Goal: Task Accomplishment & Management: Use online tool/utility

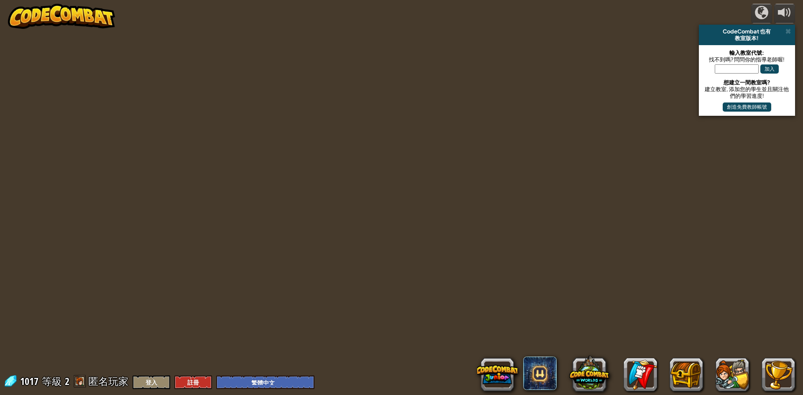
select select "zh-HANT"
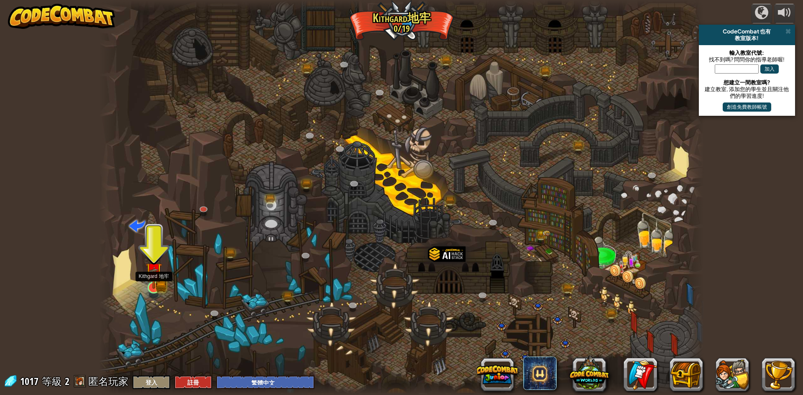
click at [151, 277] on img at bounding box center [154, 272] width 10 height 10
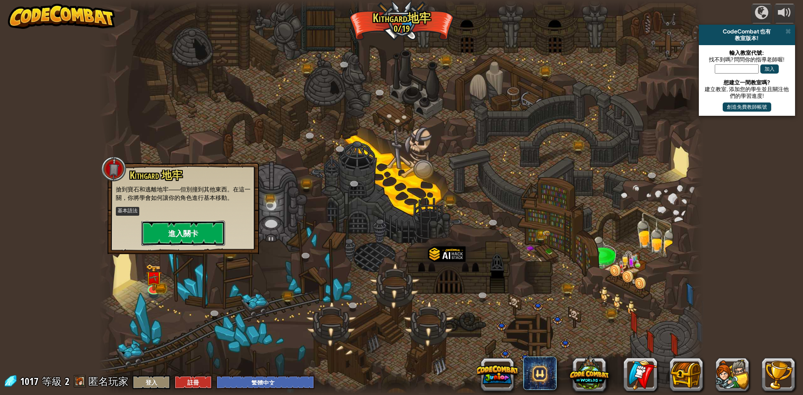
click at [163, 243] on button "進入關卡" at bounding box center [183, 233] width 84 height 25
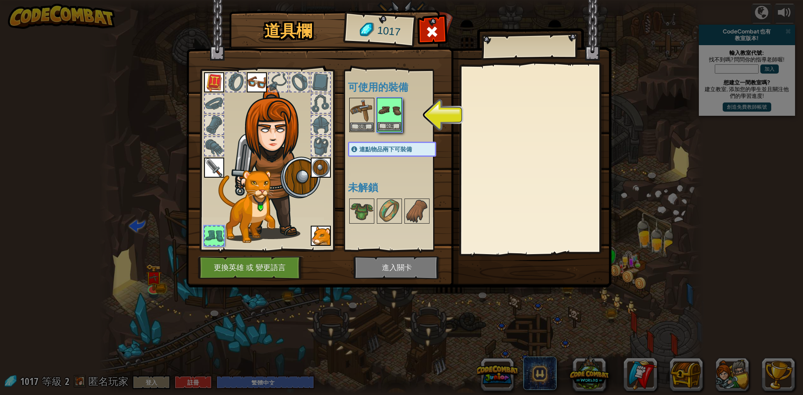
click at [387, 116] on img at bounding box center [389, 110] width 23 height 23
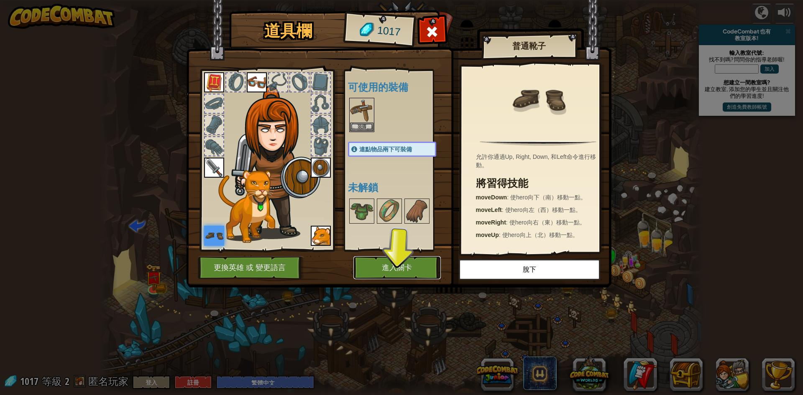
click at [400, 259] on button "進入關卡" at bounding box center [397, 267] width 87 height 23
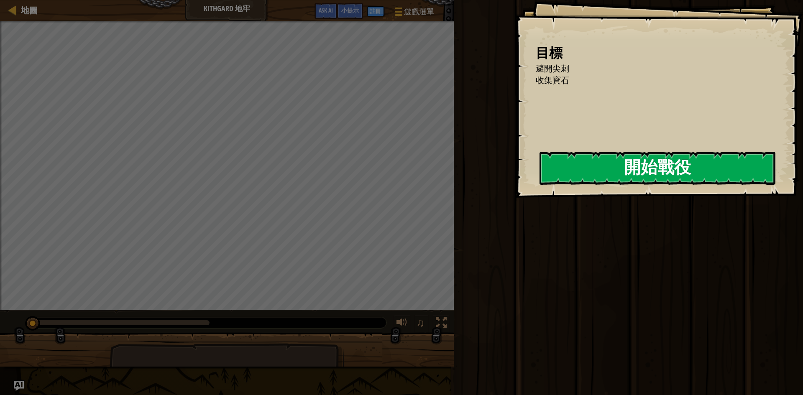
click at [730, 170] on button "開始戰役" at bounding box center [658, 168] width 236 height 33
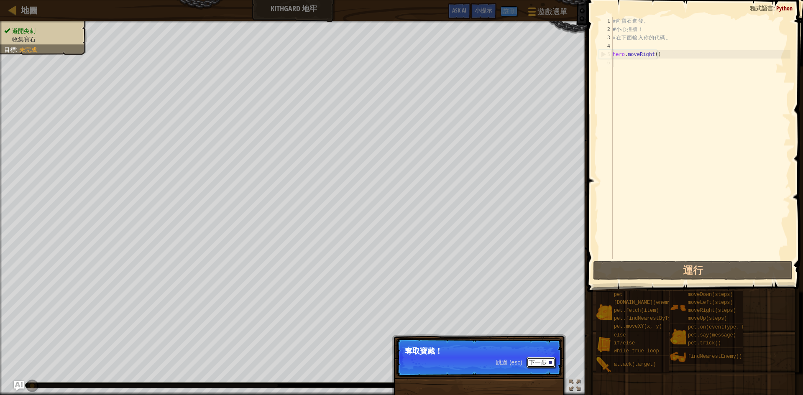
click at [532, 360] on button "下一步" at bounding box center [541, 362] width 29 height 11
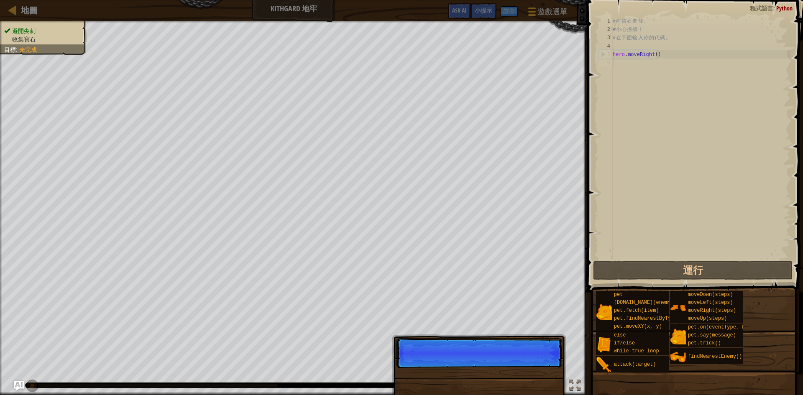
scroll to position [4, 0]
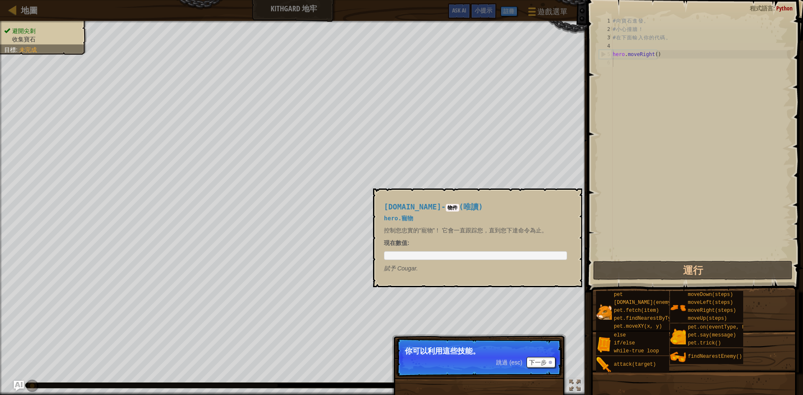
click at [605, 312] on img at bounding box center [604, 312] width 16 height 16
click at [600, 305] on img at bounding box center [604, 312] width 16 height 16
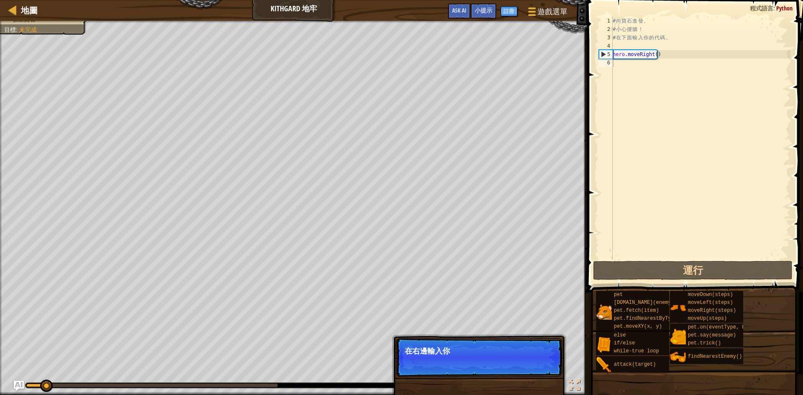
click at [605, 296] on div "pet [DOMAIN_NAME](enemy) pet.fetch(item) pet.findNearestByType(type) pet.moveXY…" at bounding box center [632, 311] width 73 height 40
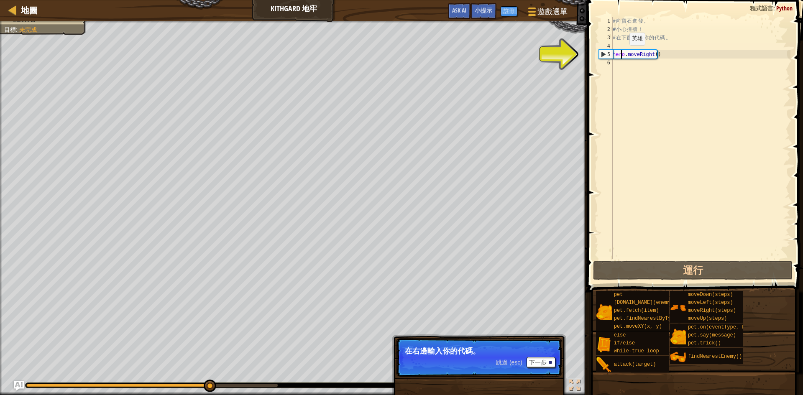
drag, startPoint x: 623, startPoint y: 54, endPoint x: 618, endPoint y: 56, distance: 5.2
click at [622, 54] on div "# 向 寶 石 進 發 。 # 小 心 撞 牆 ！ # 在 下 面 輸 入 你 的 代 碼 。 hero . moveRight ( )" at bounding box center [700, 146] width 179 height 259
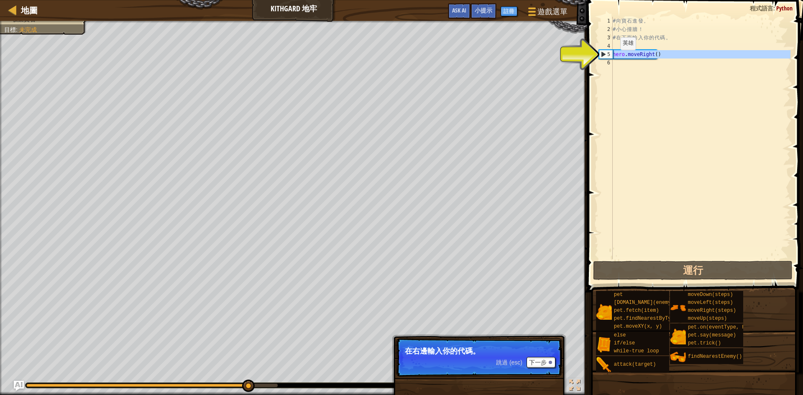
click at [608, 54] on div "5" at bounding box center [605, 54] width 13 height 8
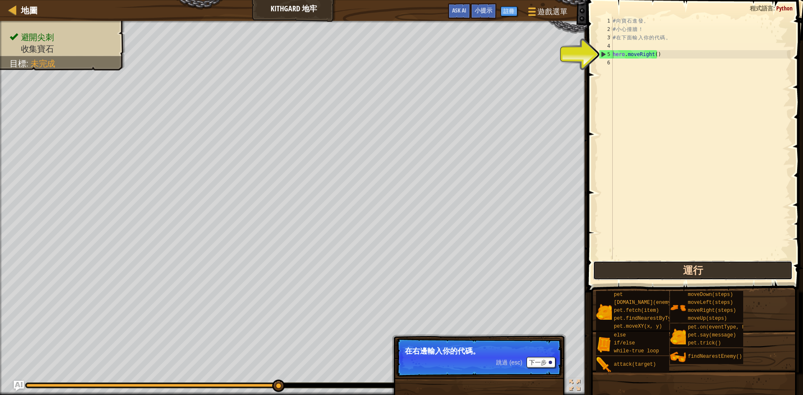
click at [629, 269] on button "運行" at bounding box center [693, 270] width 200 height 19
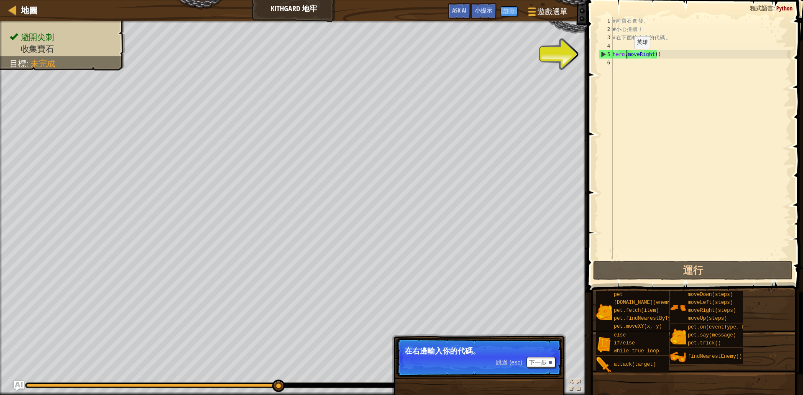
drag, startPoint x: 628, startPoint y: 57, endPoint x: 619, endPoint y: 54, distance: 9.3
click at [619, 54] on div "# 向 寶 石 進 發 。 # 小 心 撞 牆 ！ # 在 下 面 輸 入 你 的 代 碼 。 hero . moveRight ( )" at bounding box center [700, 146] width 179 height 259
click at [607, 50] on div "4" at bounding box center [606, 46] width 14 height 8
type textarea "hero.moveRight()"
click at [604, 52] on div "5" at bounding box center [605, 54] width 13 height 8
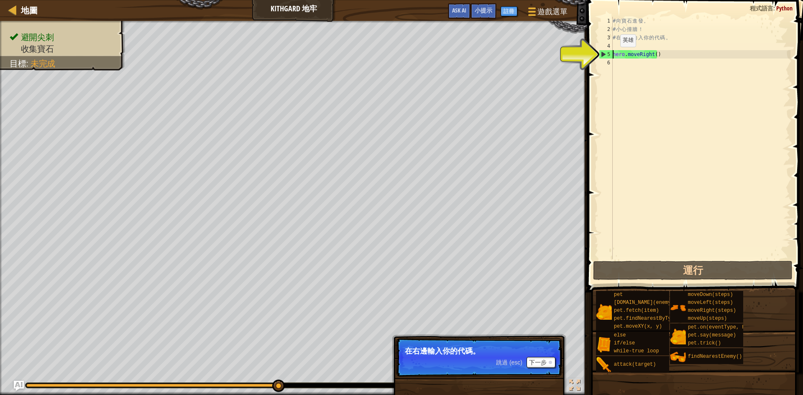
click at [607, 55] on div "5" at bounding box center [605, 54] width 13 height 8
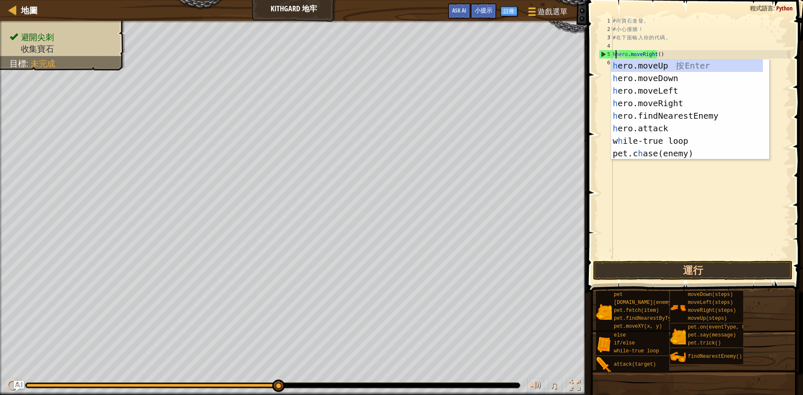
scroll to position [4, 0]
click at [655, 64] on div "h ero.moveUp 按 Enter h ero.moveDown 按 Enter h ero.moveLeft 按 Enter h ero.moveRi…" at bounding box center [687, 122] width 152 height 126
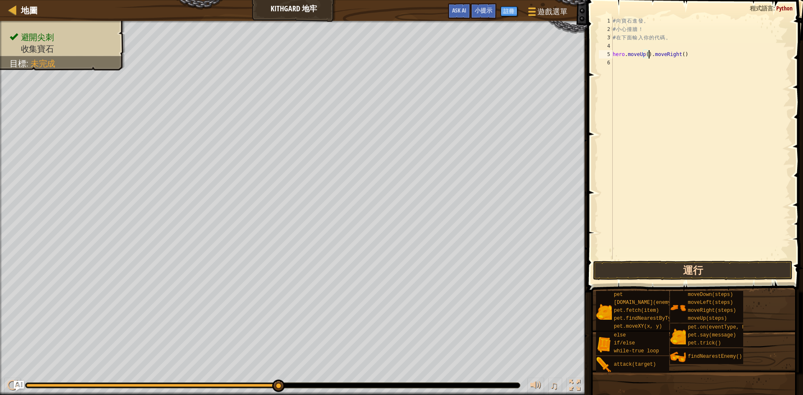
type textarea "hero.moveUp().moveRight()"
click at [629, 267] on button "運行" at bounding box center [693, 270] width 200 height 19
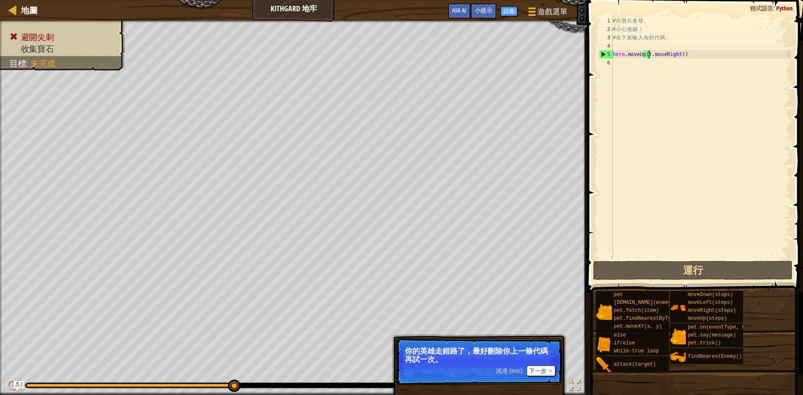
click at [642, 59] on div "# 向 寶 石 進 發 。 # 小 心 撞 牆 ！ # 在 下 面 輸 入 你 的 代 碼 。 hero . moveUp ( ) . moveRight (…" at bounding box center [700, 146] width 179 height 259
click at [645, 57] on div "# 向 寶 石 進 發 。 # 小 心 撞 牆 ！ # 在 下 面 輸 入 你 的 代 碼 。 hero . moveUp ( ) . moveRight (…" at bounding box center [700, 146] width 179 height 259
click at [647, 57] on div "# 向 寶 石 進 發 。 # 小 心 撞 牆 ！ # 在 下 面 輸 入 你 的 代 碼 。 hero . moveUp ( ) . moveRight (…" at bounding box center [700, 146] width 179 height 259
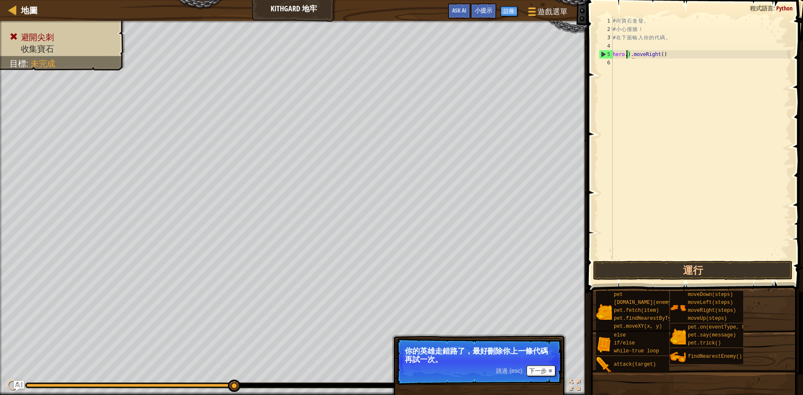
type textarea ").moveRight()"
click at [623, 272] on button "運行" at bounding box center [693, 270] width 200 height 19
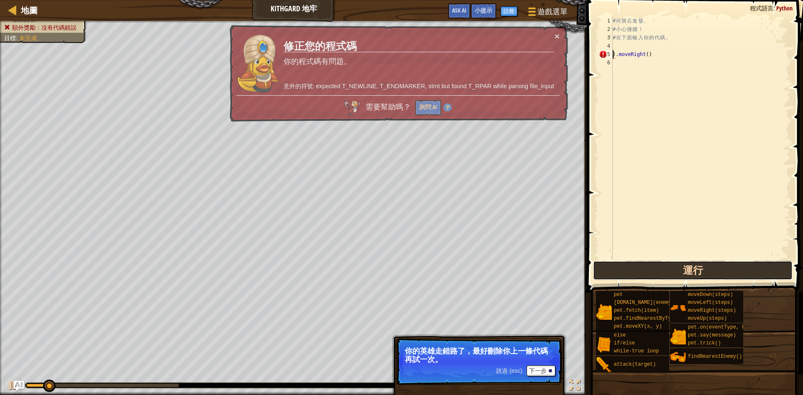
click at [623, 272] on button "運行" at bounding box center [693, 270] width 200 height 19
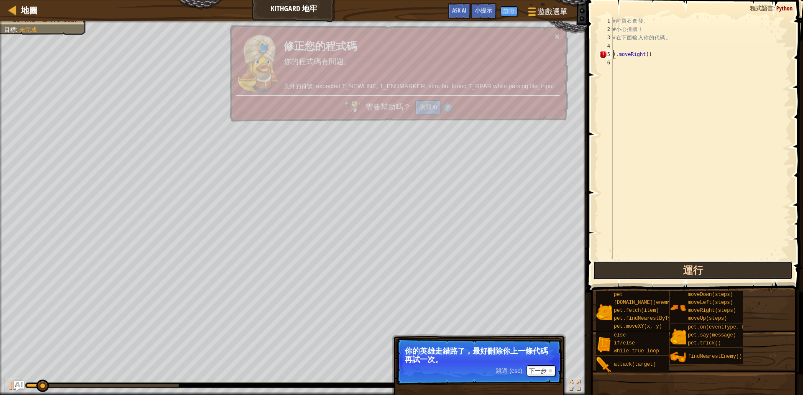
click at [623, 272] on button "運行" at bounding box center [693, 270] width 200 height 19
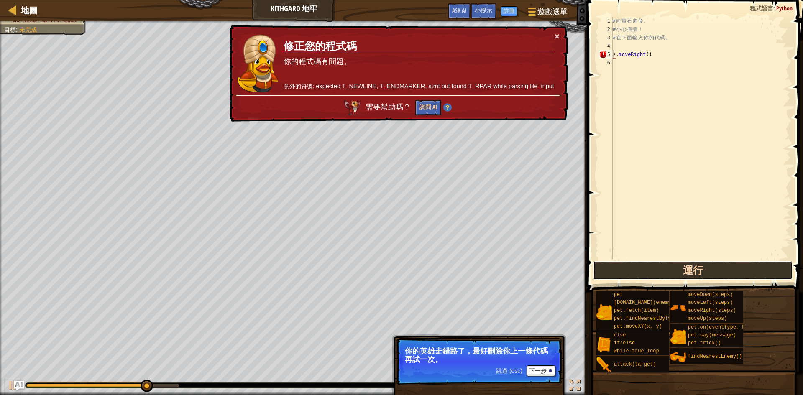
click at [623, 272] on button "運行" at bounding box center [693, 270] width 200 height 19
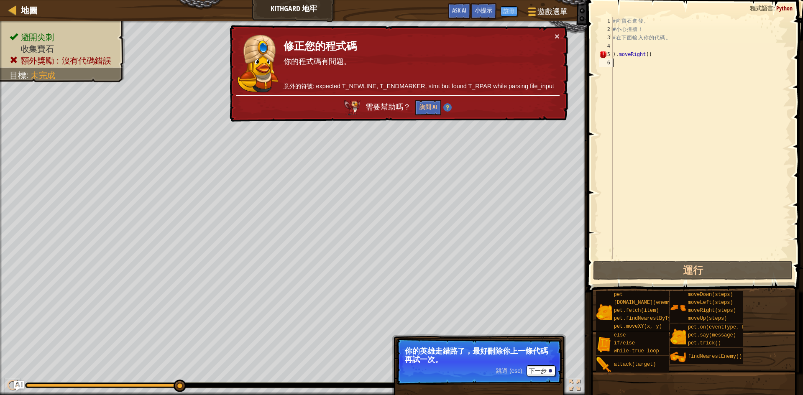
drag, startPoint x: 631, startPoint y: 61, endPoint x: 630, endPoint y: 57, distance: 4.2
drag, startPoint x: 630, startPoint y: 57, endPoint x: 628, endPoint y: 53, distance: 4.3
click at [628, 53] on div "# 向 寶 石 進 發 。 # 小 心 撞 牆 ！ # 在 下 面 輸 入 你 的 代 碼 。 ) . moveRight ( )" at bounding box center [700, 146] width 179 height 259
type textarea ").movRight()"
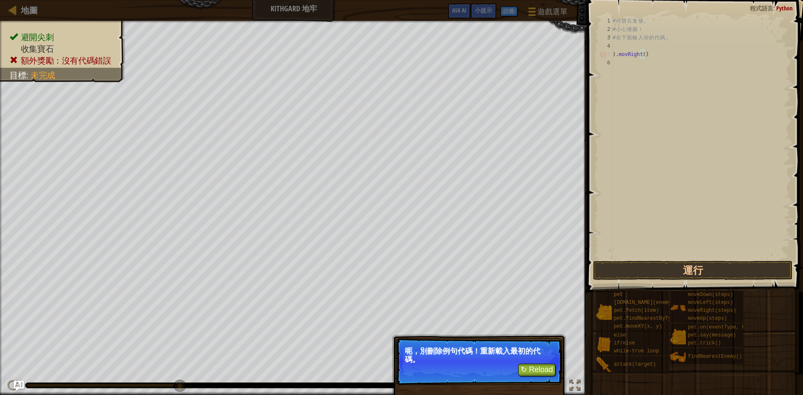
click at [656, 51] on div "# 向 寶 石 進 發 。 # 小 心 撞 牆 ！ # 在 下 面 輸 入 你 的 代 碼 。 ) . movRight ( )" at bounding box center [700, 146] width 179 height 259
click at [529, 373] on button "↻ Reload" at bounding box center [536, 370] width 37 height 13
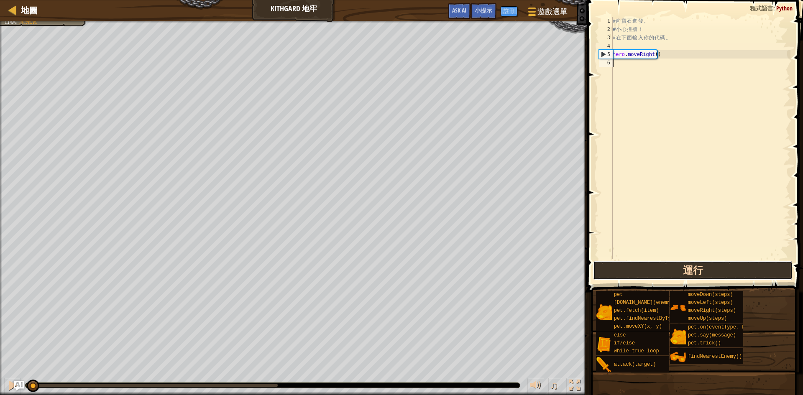
click at [609, 268] on button "運行" at bounding box center [693, 270] width 200 height 19
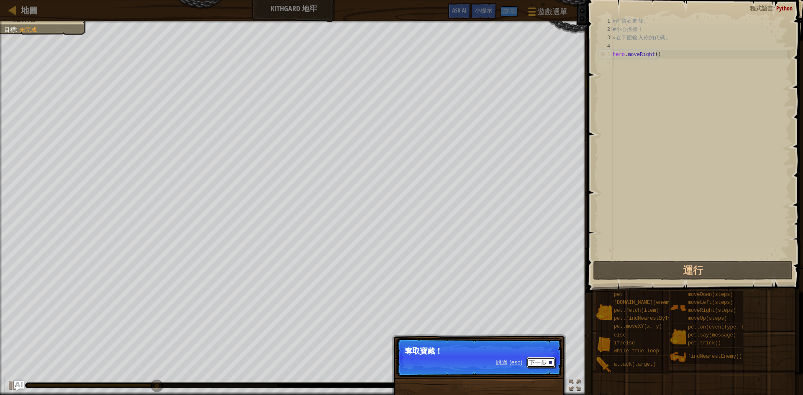
click at [538, 362] on button "下一步" at bounding box center [541, 362] width 29 height 11
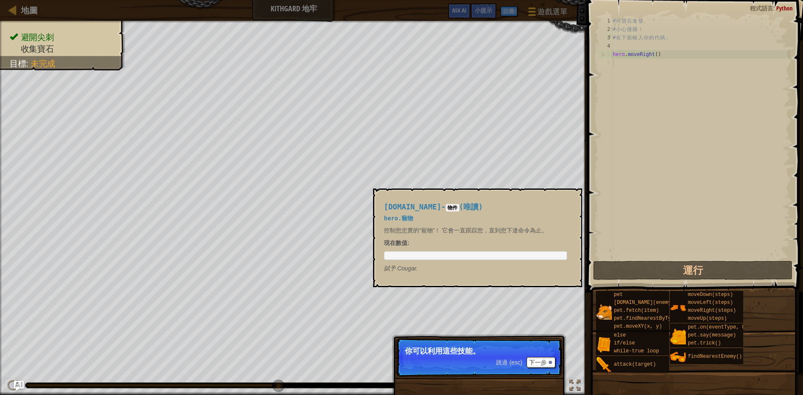
click at [612, 304] on img at bounding box center [604, 312] width 16 height 16
click at [605, 307] on img at bounding box center [604, 312] width 16 height 16
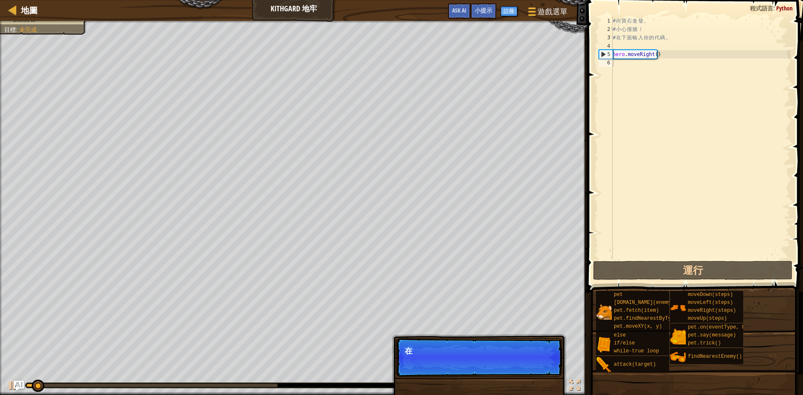
click at [605, 294] on div "pet [DOMAIN_NAME](enemy) pet.fetch(item) pet.findNearestByType(type) pet.moveXY…" at bounding box center [632, 311] width 73 height 40
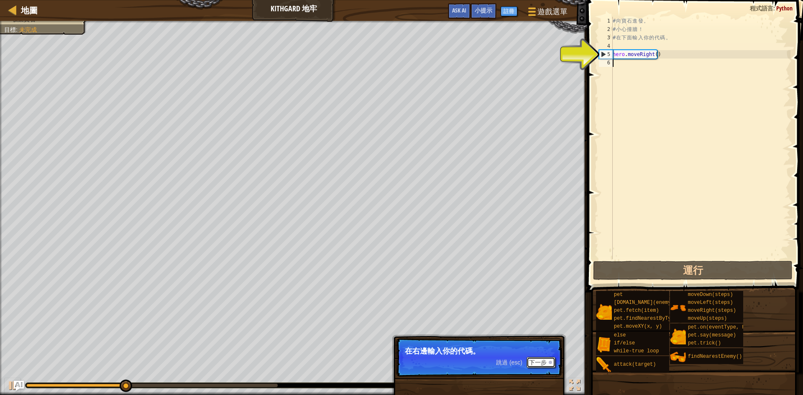
click at [536, 361] on button "下一步" at bounding box center [541, 362] width 29 height 11
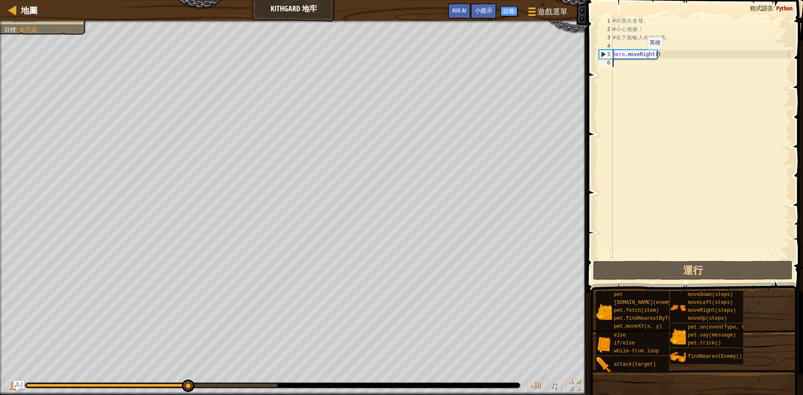
click at [635, 56] on div "# 向 寶 石 進 發 。 # 小 心 撞 牆 ！ # 在 下 面 輸 入 你 的 代 碼 。 hero . moveRight ( )" at bounding box center [700, 146] width 179 height 259
click at [604, 56] on div "5" at bounding box center [605, 54] width 13 height 8
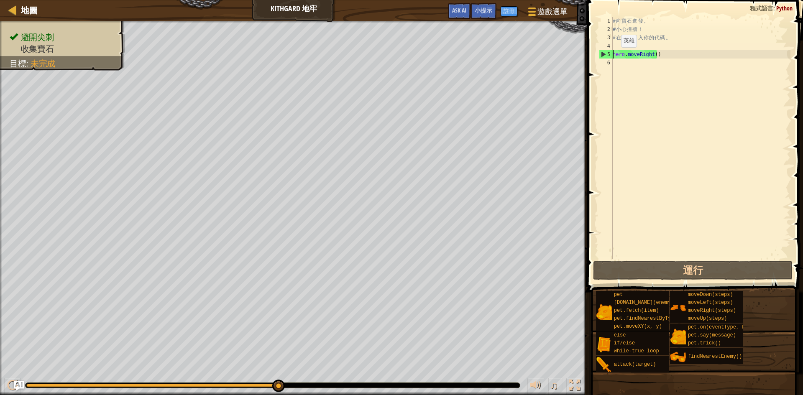
click at [600, 54] on div "5" at bounding box center [605, 54] width 13 height 8
type textarea "hero.moveRight()"
click at [607, 64] on div "6" at bounding box center [606, 63] width 14 height 8
type textarea "h"
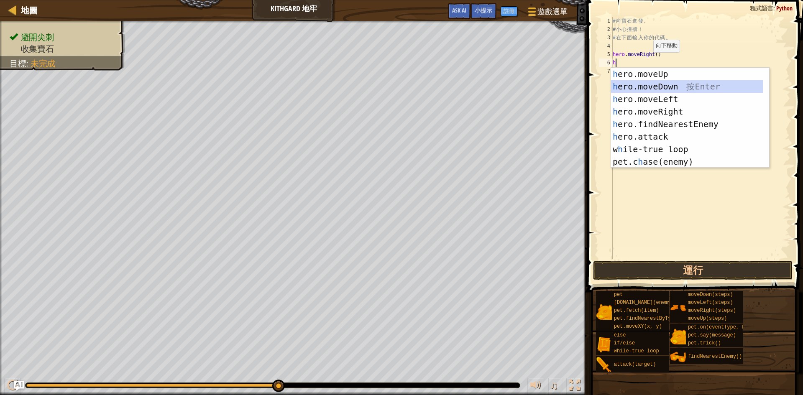
click at [642, 90] on div "h ero.moveUp 按 Enter h ero.moveDown 按 Enter h ero.moveLeft 按 Enter h ero.moveRi…" at bounding box center [687, 131] width 152 height 126
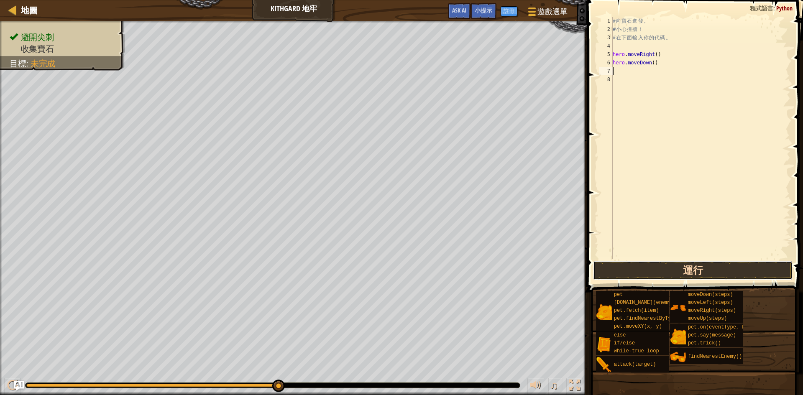
click at [613, 272] on button "運行" at bounding box center [693, 270] width 200 height 19
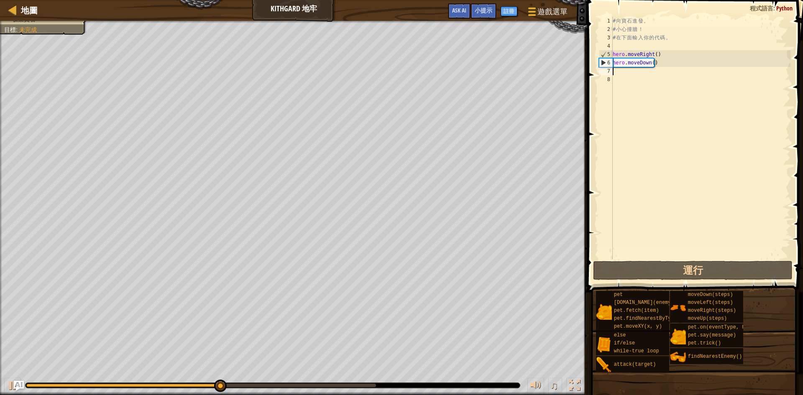
click at [609, 72] on div "7" at bounding box center [606, 71] width 14 height 8
type textarea "h"
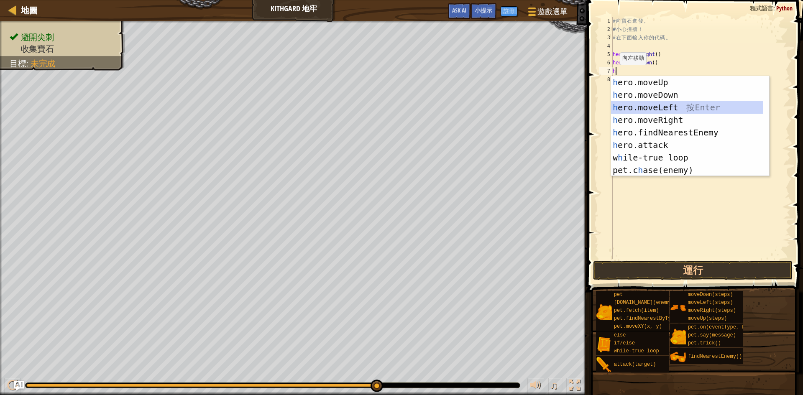
click at [653, 107] on div "h ero.moveUp 按 Enter h ero.moveDown 按 Enter h ero.moveLeft 按 Enter h ero.moveRi…" at bounding box center [687, 139] width 152 height 126
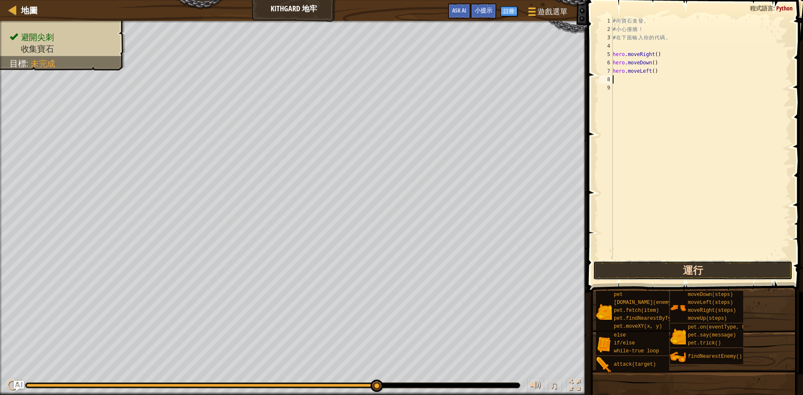
click at [639, 272] on button "運行" at bounding box center [693, 270] width 200 height 19
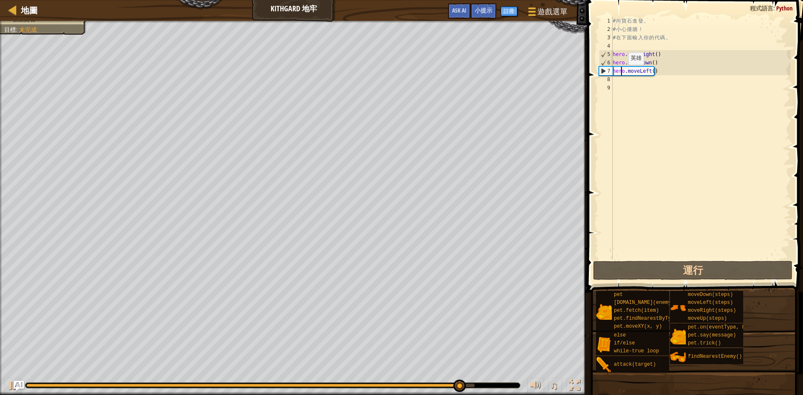
click at [621, 73] on div "# 向 寶 石 進 發 。 # 小 心 撞 牆 ！ # 在 下 面 輸 入 你 的 代 碼 。 hero . moveRight ( ) hero . mov…" at bounding box center [700, 146] width 179 height 259
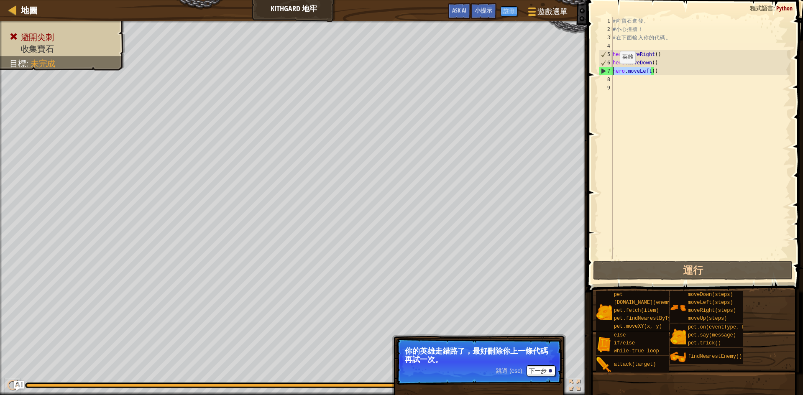
drag, startPoint x: 652, startPoint y: 71, endPoint x: 612, endPoint y: 72, distance: 39.3
click at [612, 72] on div "hero.moveLeft() 1 2 3 4 5 6 7 8 9 # 向 寶 石 進 發 。 # 小 心 撞 牆 ！ # 在 下 面 輸 入 你 的 代 碼…" at bounding box center [693, 138] width 193 height 243
type textarea ")"
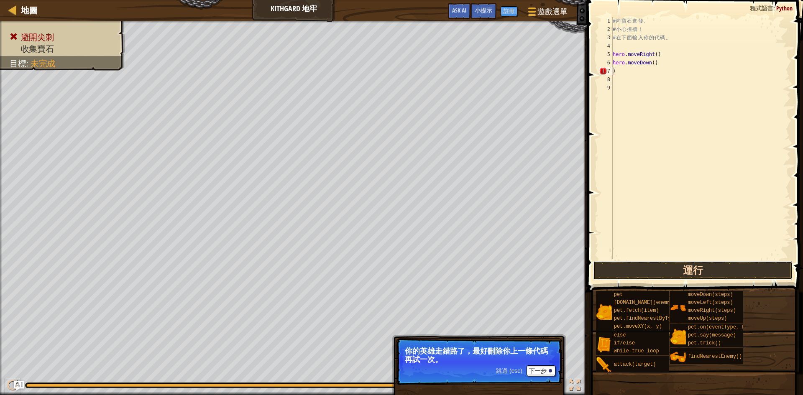
click at [630, 266] on button "運行" at bounding box center [693, 270] width 200 height 19
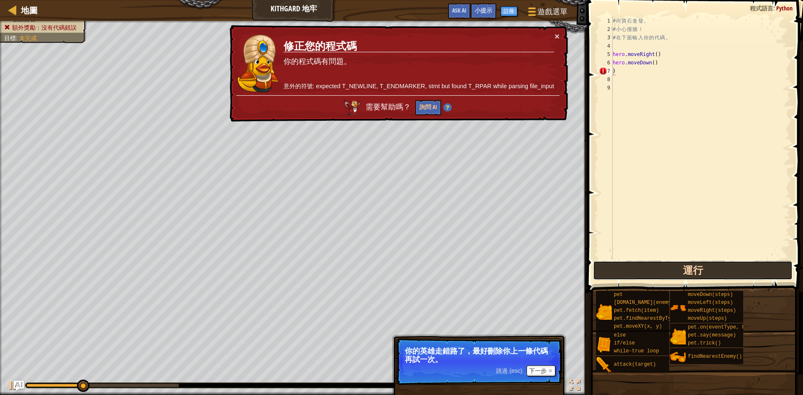
click at [628, 267] on button "運行" at bounding box center [693, 270] width 200 height 19
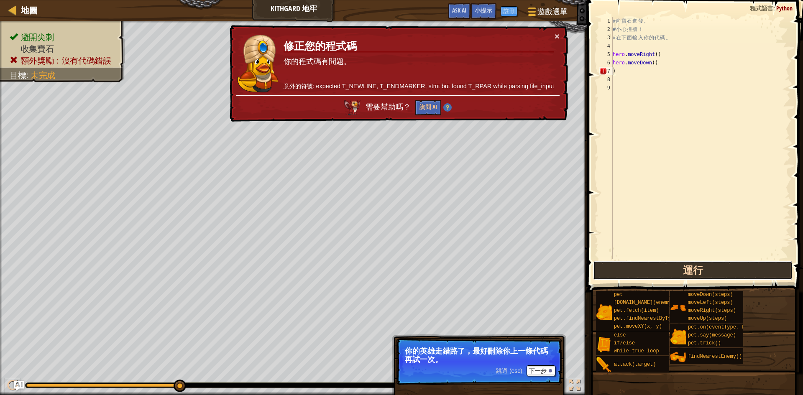
click at [635, 268] on button "運行" at bounding box center [693, 270] width 200 height 19
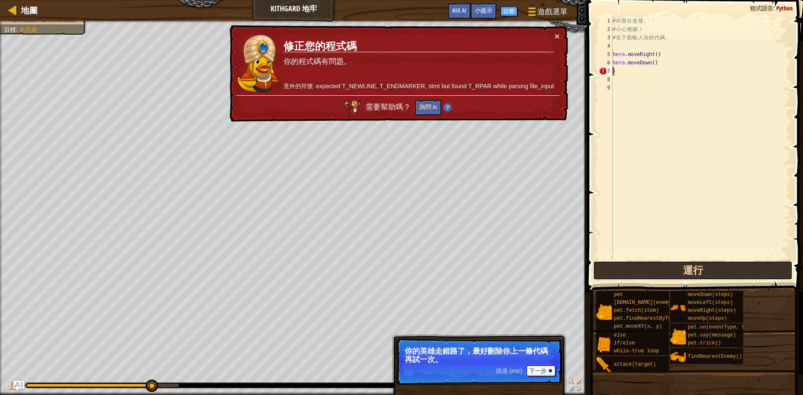
click at [635, 268] on button "運行" at bounding box center [693, 270] width 200 height 19
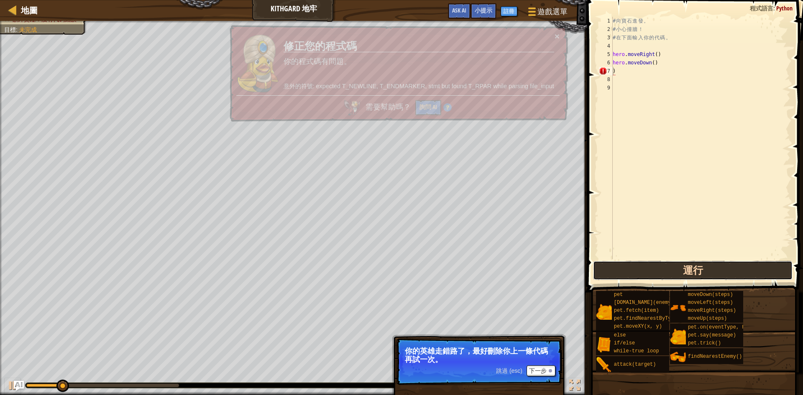
click at [635, 268] on button "運行" at bounding box center [693, 270] width 200 height 19
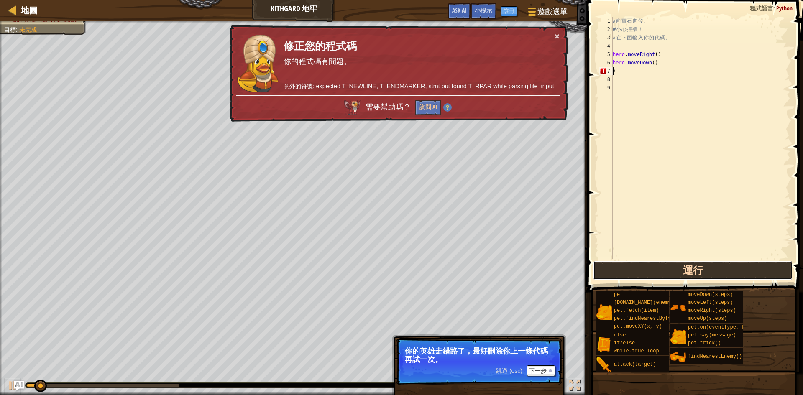
click at [635, 268] on button "運行" at bounding box center [693, 270] width 200 height 19
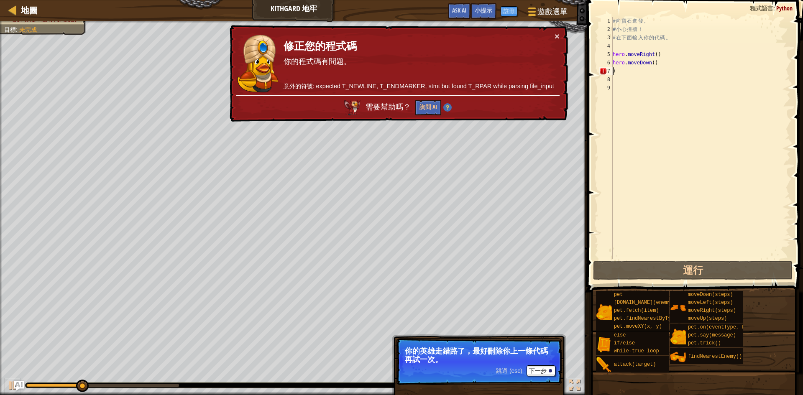
click at [618, 72] on div "# 向 寶 石 進 發 。 # 小 心 撞 牆 ！ # 在 下 面 輸 入 你 的 代 碼 。 hero . moveRight ( ) hero . mov…" at bounding box center [700, 146] width 179 height 259
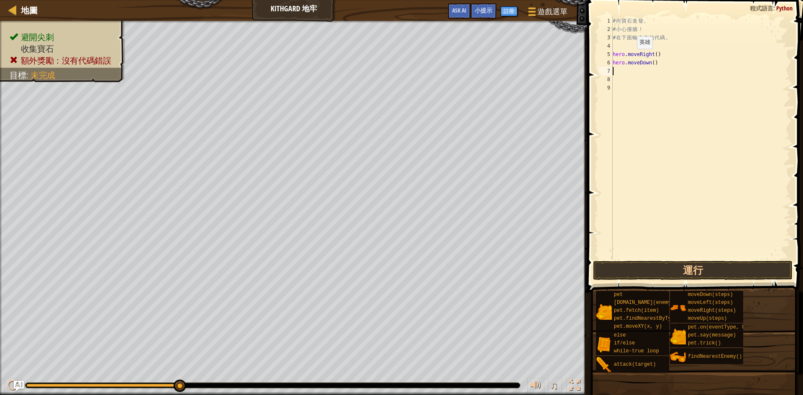
click at [630, 57] on div "# 向 寶 石 進 發 。 # 小 心 撞 牆 ！ # 在 下 面 輸 入 你 的 代 碼 。 hero . moveRight ( ) hero . mov…" at bounding box center [700, 146] width 179 height 259
type textarea "hero.moveRight()"
click at [643, 264] on button "運行" at bounding box center [693, 270] width 200 height 19
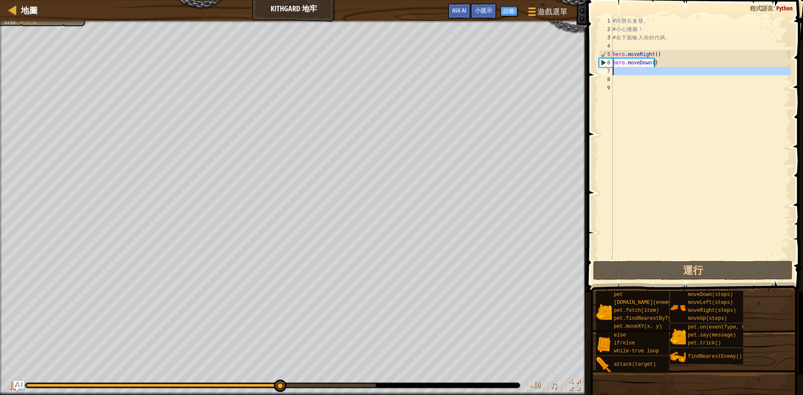
click at [608, 72] on div "7" at bounding box center [606, 71] width 14 height 8
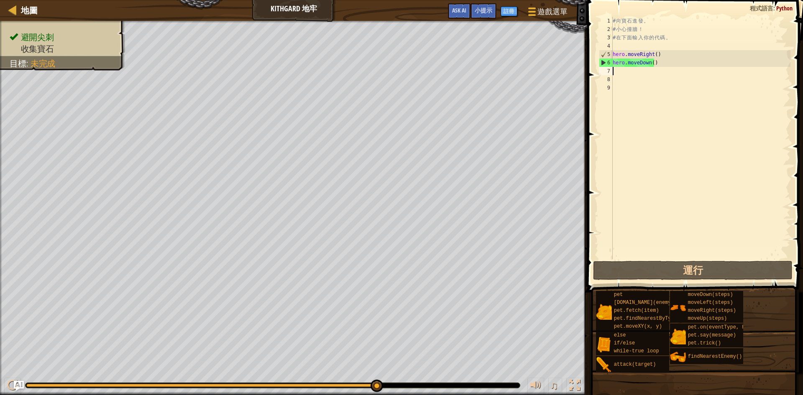
type textarea "h"
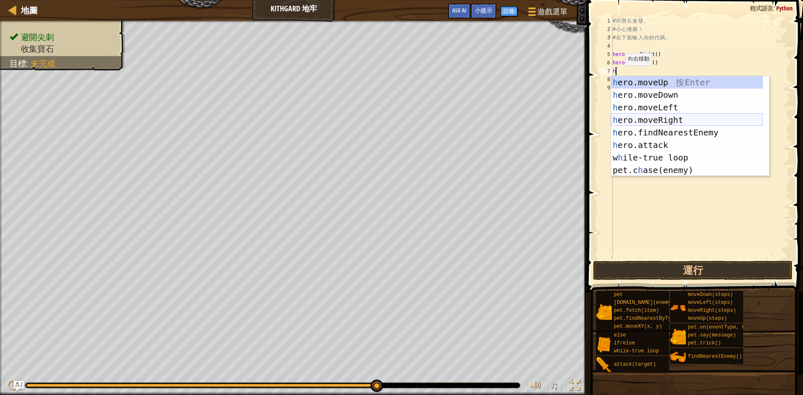
click at [636, 121] on div "h ero.moveUp 按 Enter h ero.moveDown 按 Enter h ero.moveLeft 按 Enter h ero.moveRi…" at bounding box center [687, 139] width 152 height 126
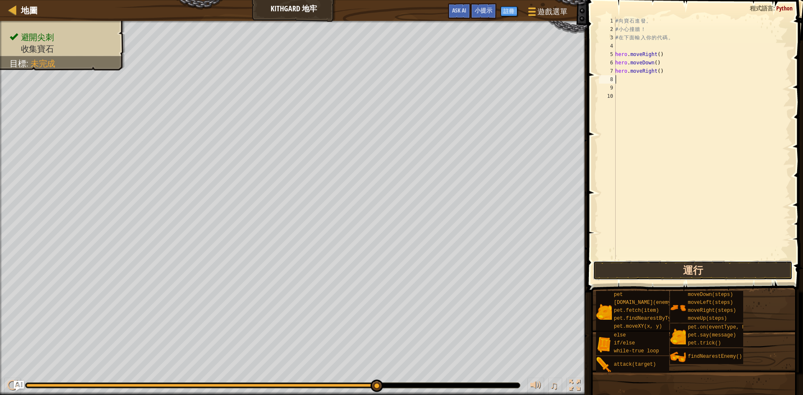
click at [647, 274] on button "運行" at bounding box center [693, 270] width 200 height 19
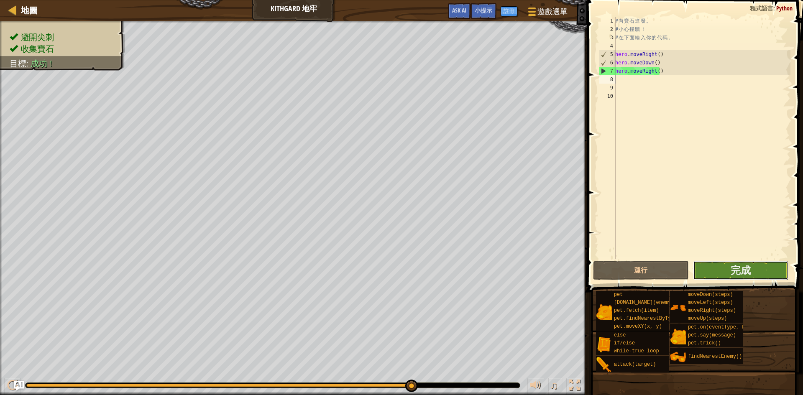
click at [717, 273] on button "完成" at bounding box center [741, 270] width 96 height 19
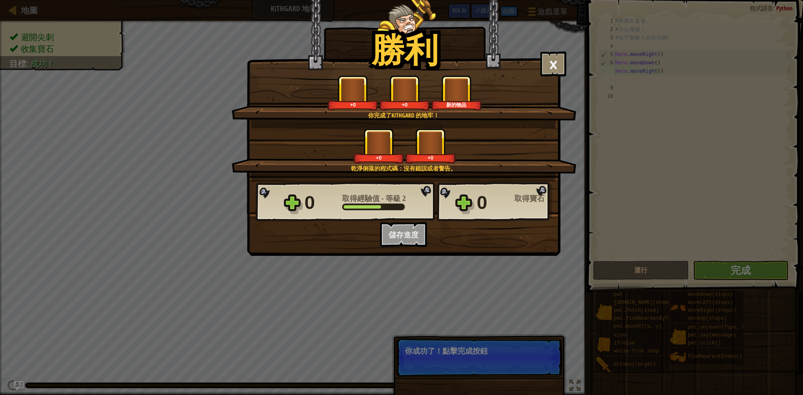
click at [400, 232] on div "0 取得經驗值 - 等級 2 0 取得寶石 想保存您的程式碼？建立一個免費帳號吧！ 保存進度 儲存進度 下一步" at bounding box center [403, 215] width 313 height 66
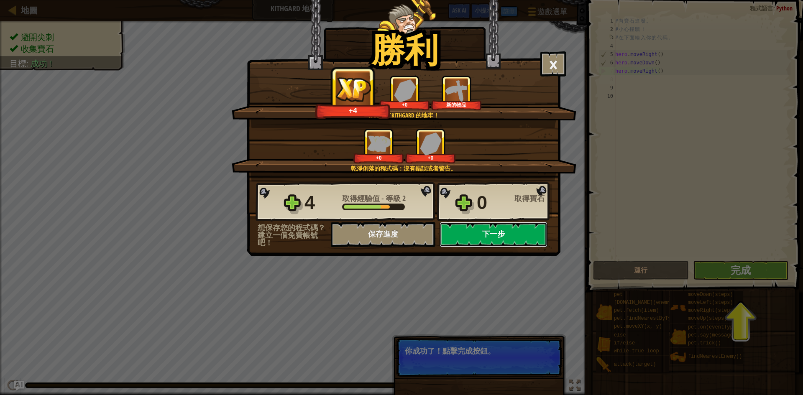
click at [442, 242] on button "下一步" at bounding box center [494, 234] width 108 height 25
select select "zh-HANT"
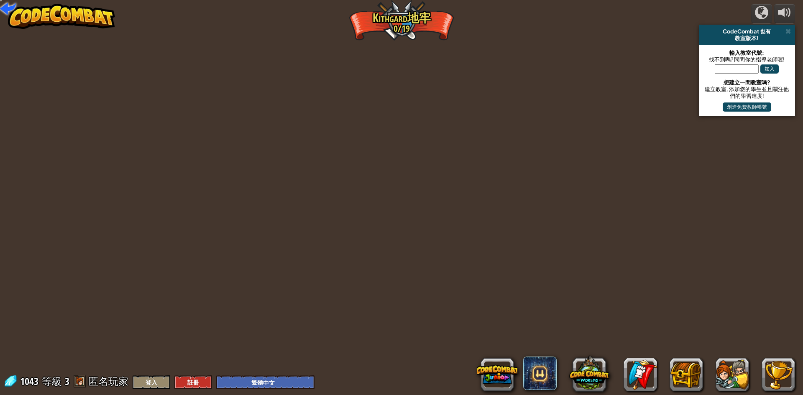
select select "zh-HANT"
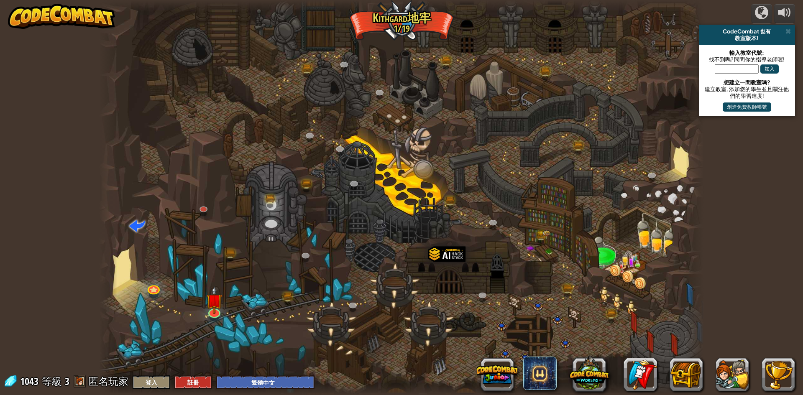
click at [453, 238] on div at bounding box center [401, 197] width 605 height 395
